Goal: Task Accomplishment & Management: Use online tool/utility

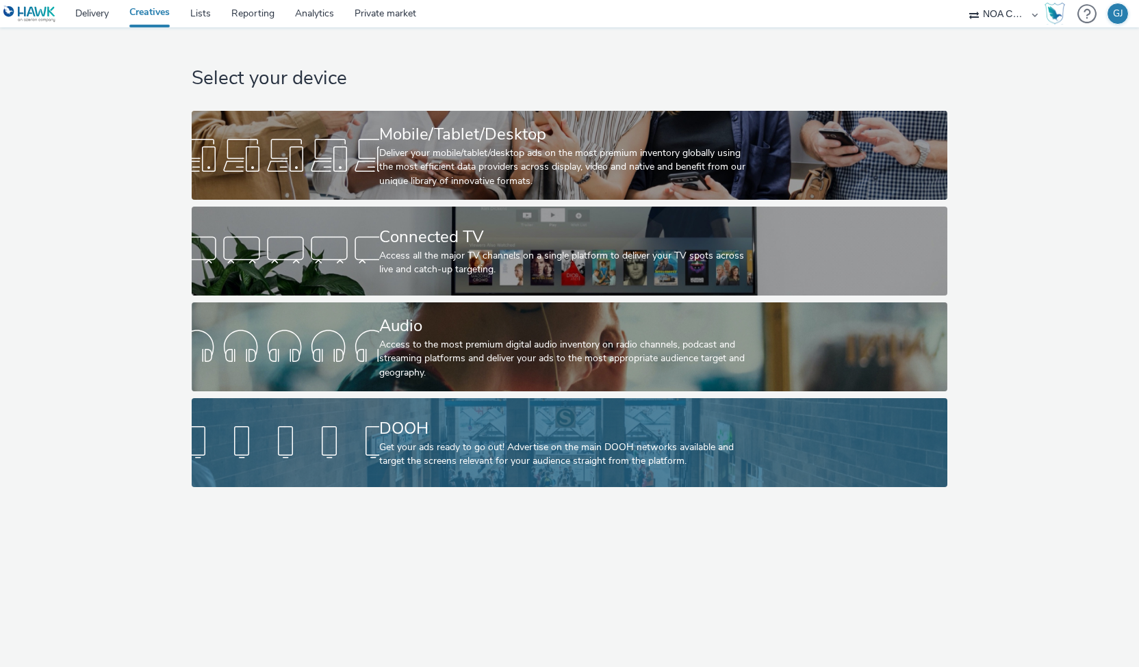
click at [439, 455] on div "Get your ads ready to go out! Advertise on the main DOOH networks available and…" at bounding box center [566, 455] width 375 height 28
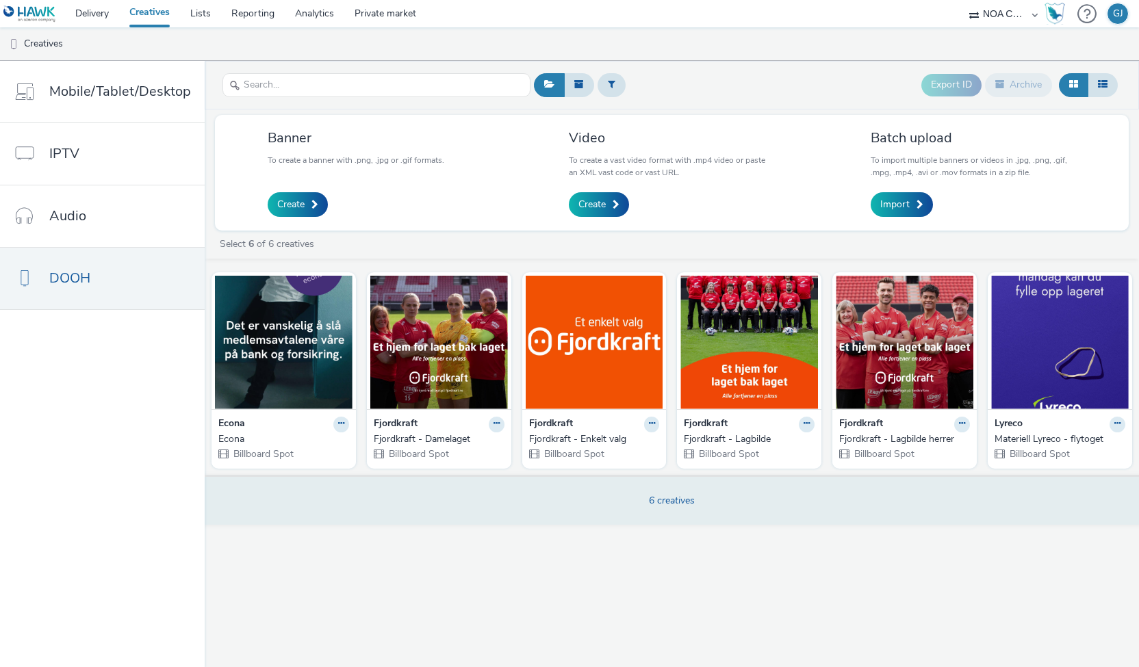
click at [674, 509] on div "6 creatives" at bounding box center [672, 500] width 944 height 50
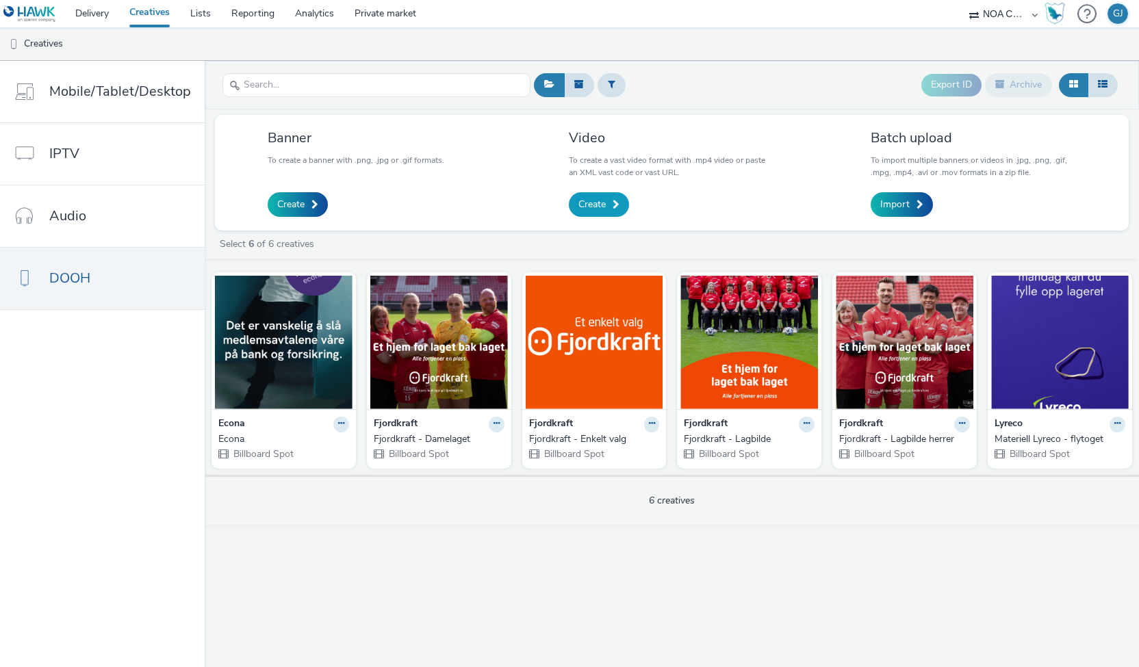
click at [608, 203] on link "Create" at bounding box center [599, 204] width 60 height 25
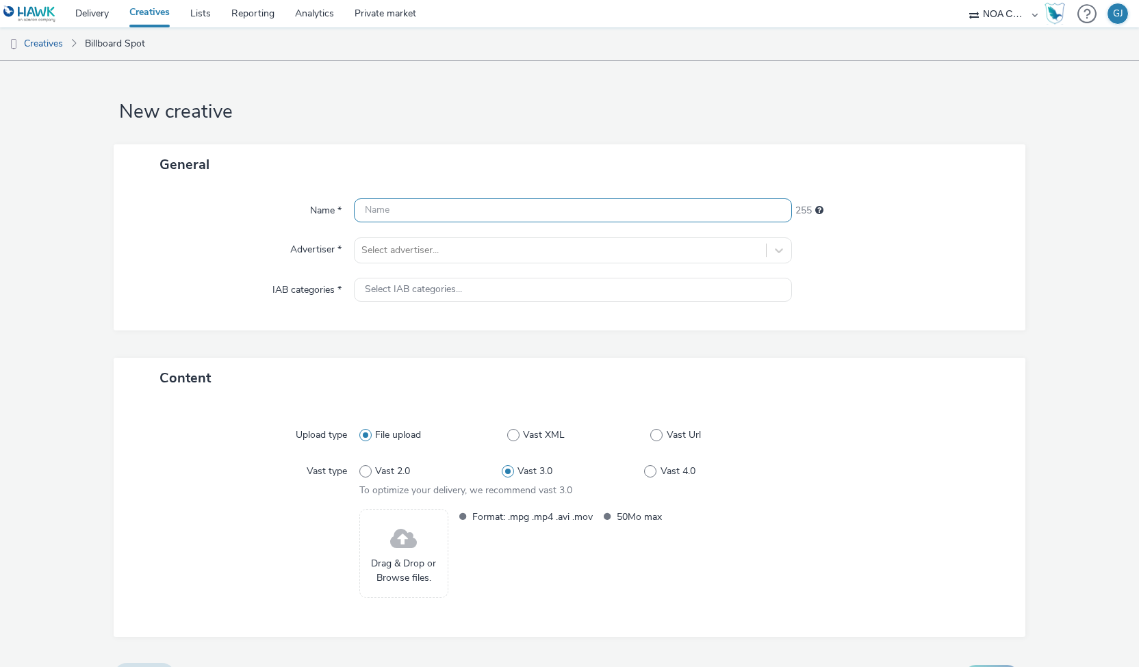
click at [437, 216] on input "text" at bounding box center [573, 210] width 439 height 24
type input "Flytoget Econa (justert)"
click at [421, 243] on div at bounding box center [560, 250] width 398 height 16
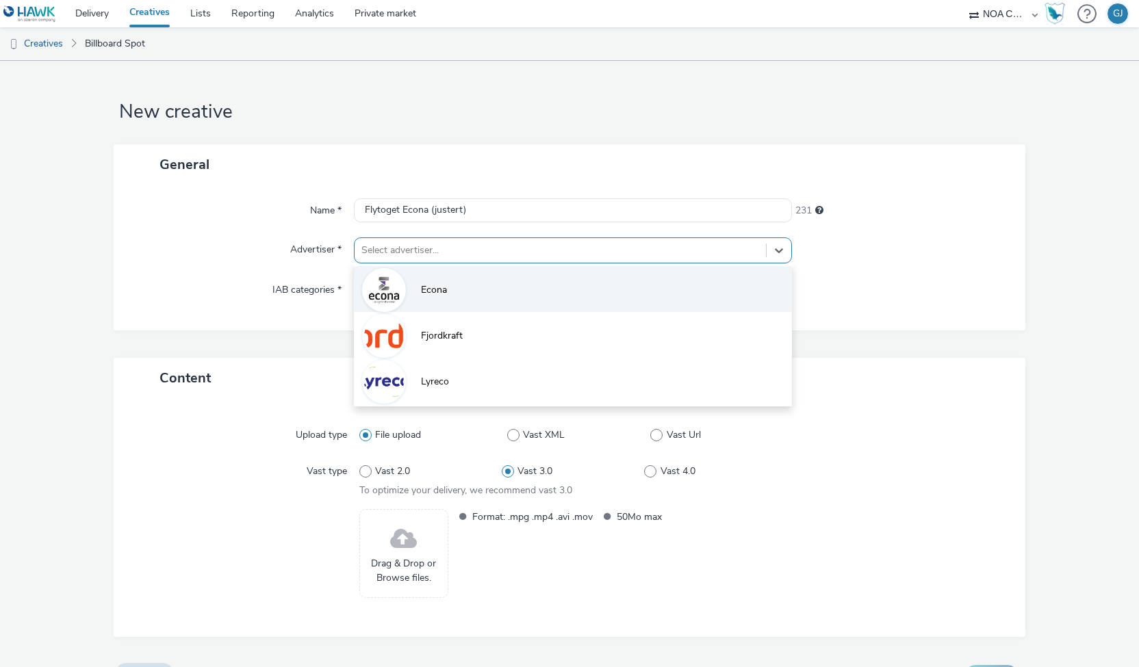
click at [415, 285] on li "Econa" at bounding box center [573, 289] width 439 height 46
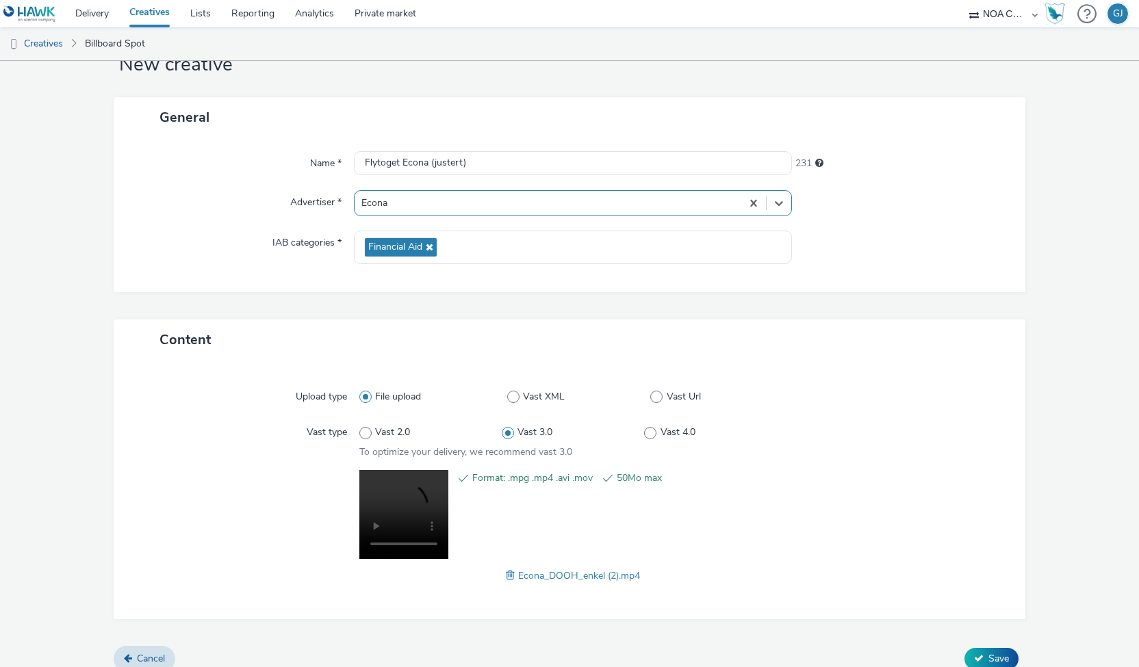
scroll to position [60, 0]
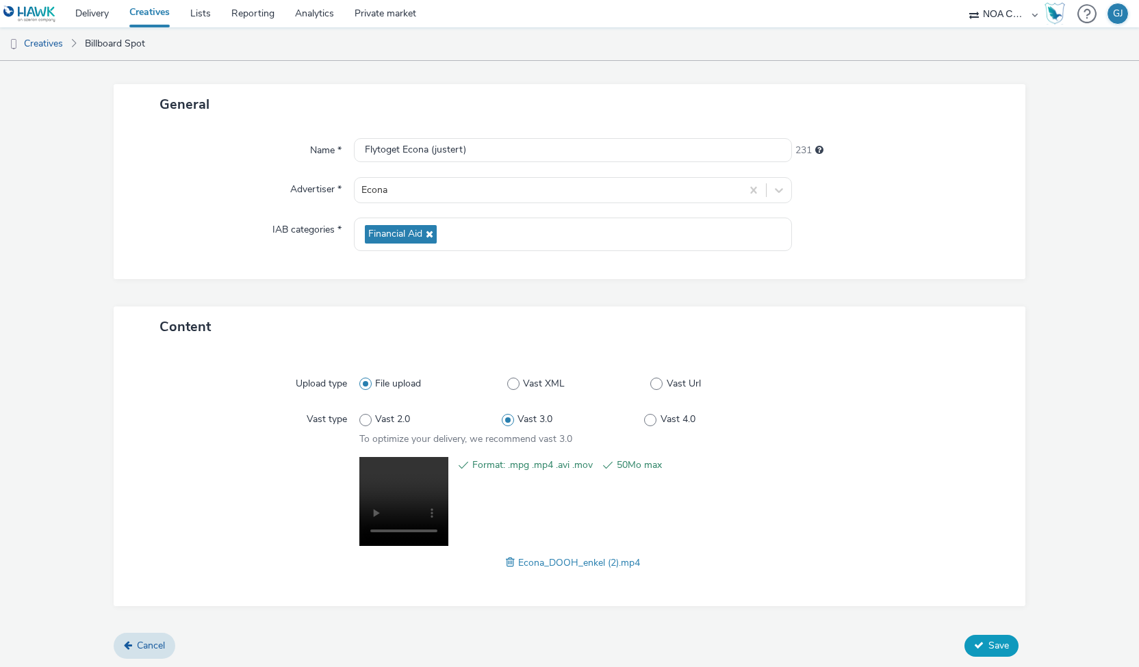
click at [974, 641] on icon at bounding box center [979, 646] width 10 height 10
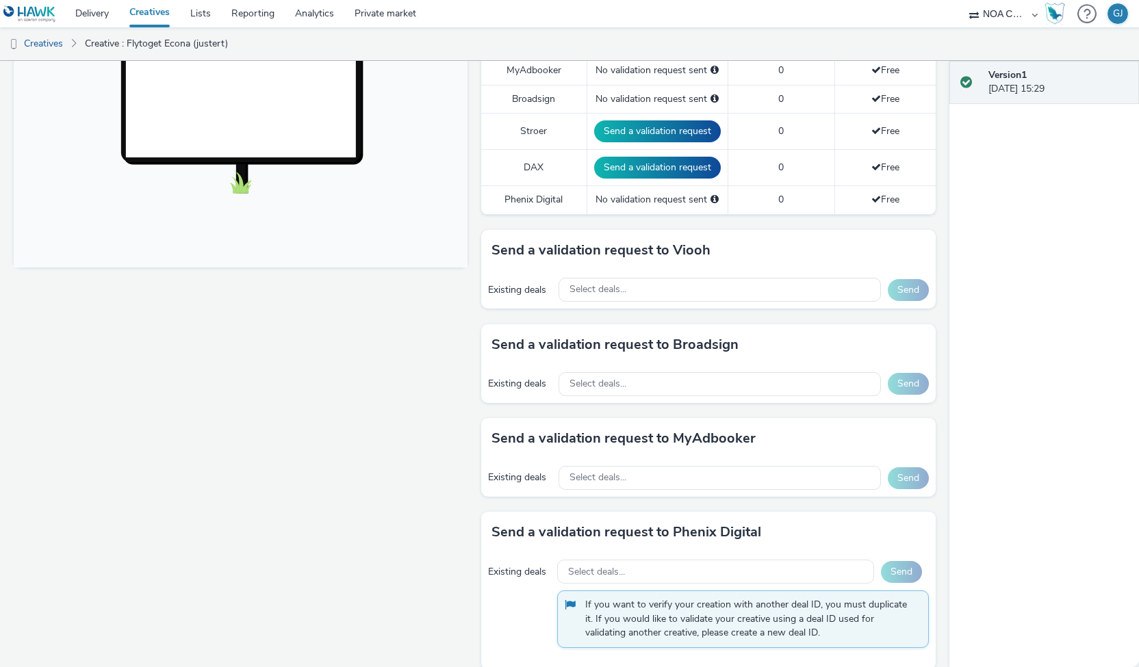
scroll to position [672, 0]
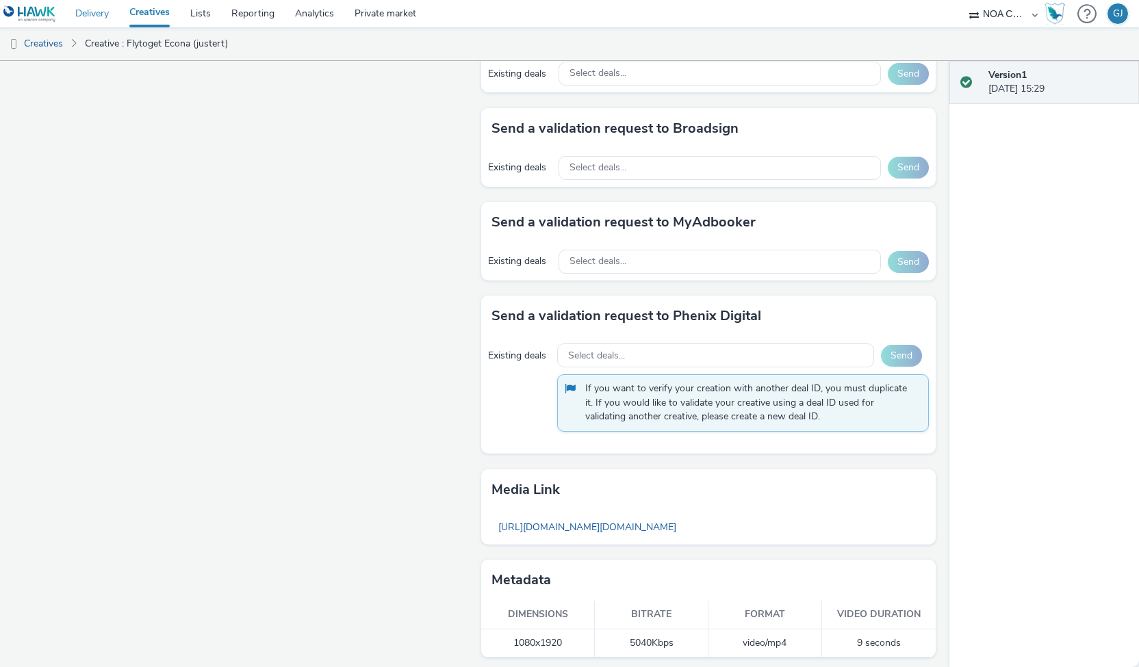
click at [105, 10] on link "Delivery" at bounding box center [92, 13] width 54 height 27
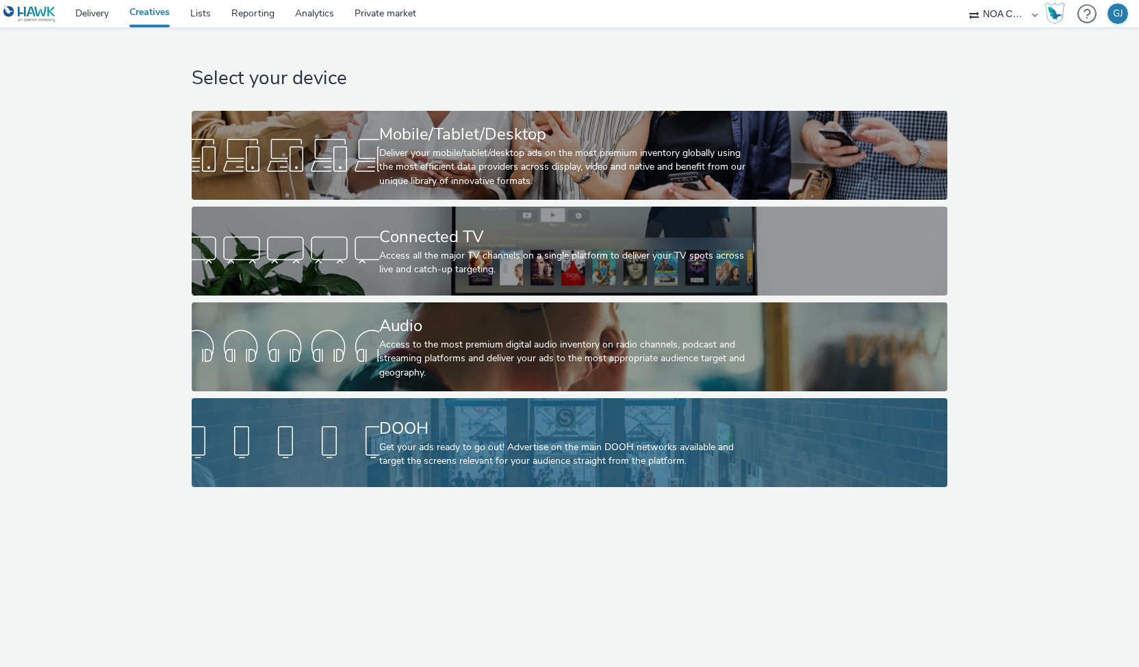
click at [400, 398] on div "DOOH Get your ads ready to go out! Advertise on the main DOOH networks availabl…" at bounding box center [566, 442] width 375 height 89
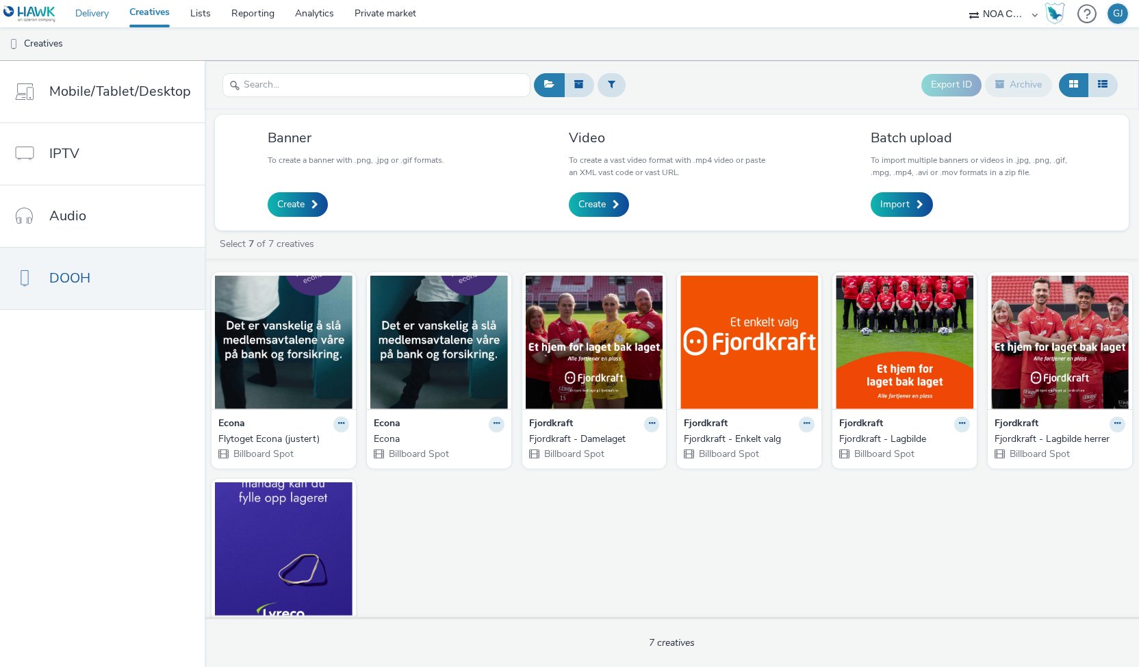
click at [71, 16] on link "Delivery" at bounding box center [92, 13] width 54 height 27
